Goal: Find specific page/section: Find specific page/section

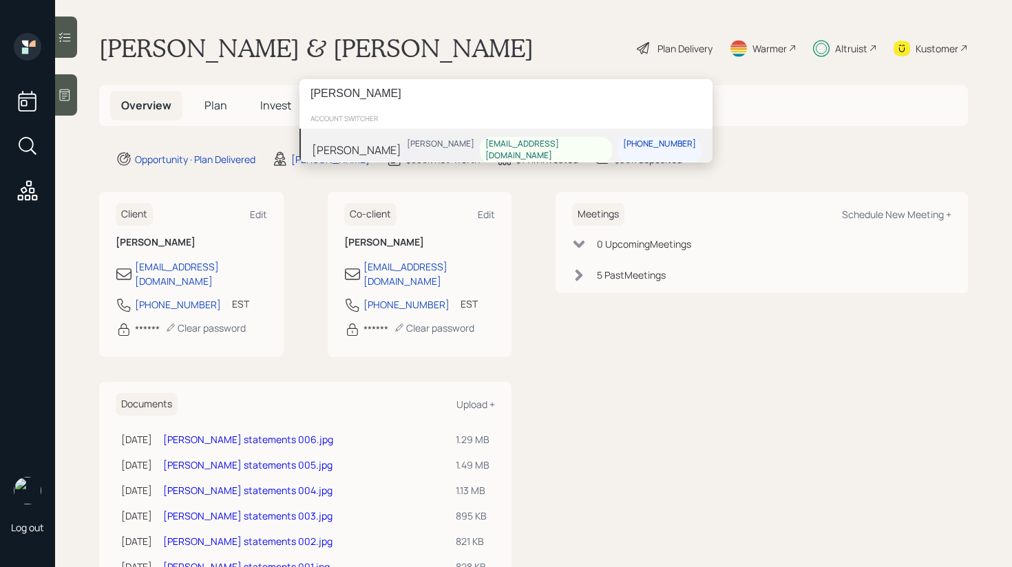
type input "[PERSON_NAME]"
click at [377, 143] on div "[PERSON_NAME]" at bounding box center [357, 150] width 90 height 17
